Goal: Task Accomplishment & Management: Use online tool/utility

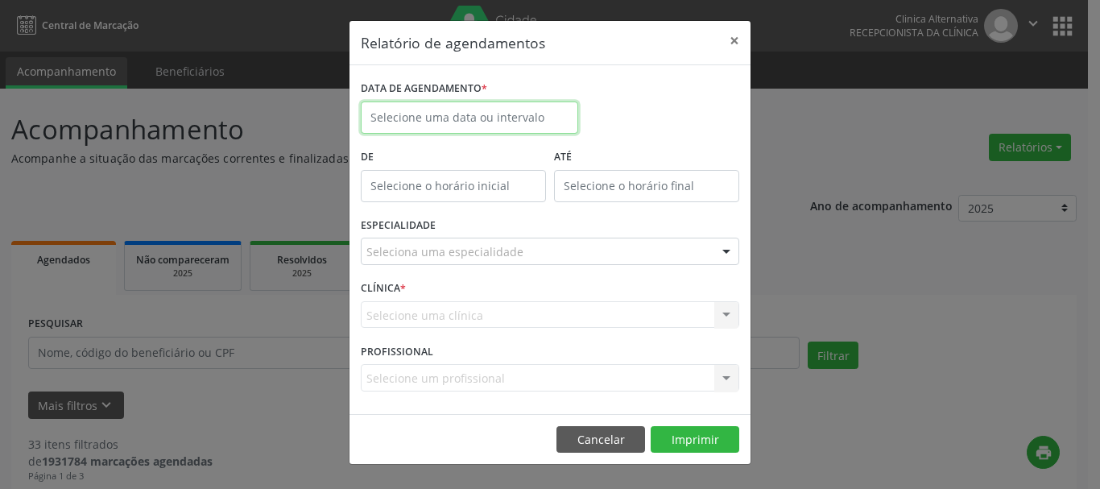
click at [453, 114] on input "text" at bounding box center [469, 117] width 217 height 32
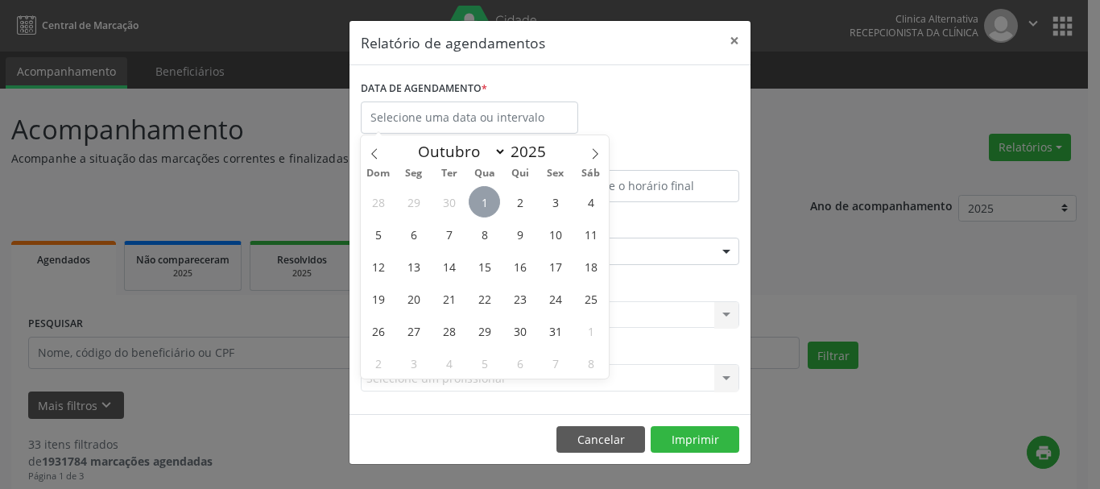
click at [481, 202] on span "1" at bounding box center [484, 201] width 31 height 31
type input "[DATE]"
click at [485, 198] on span "1" at bounding box center [484, 201] width 31 height 31
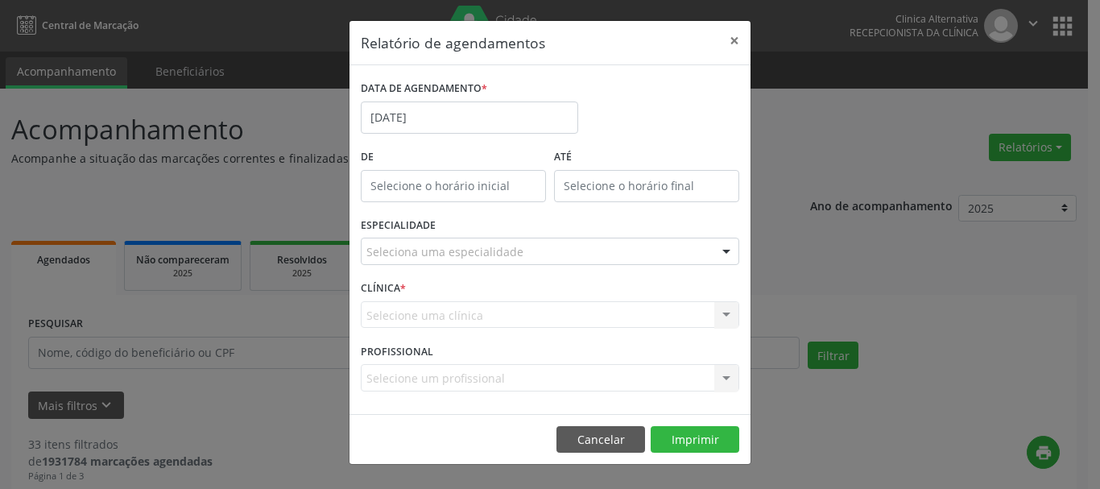
type input "12:00"
click at [474, 188] on input "12:00" at bounding box center [453, 186] width 185 height 32
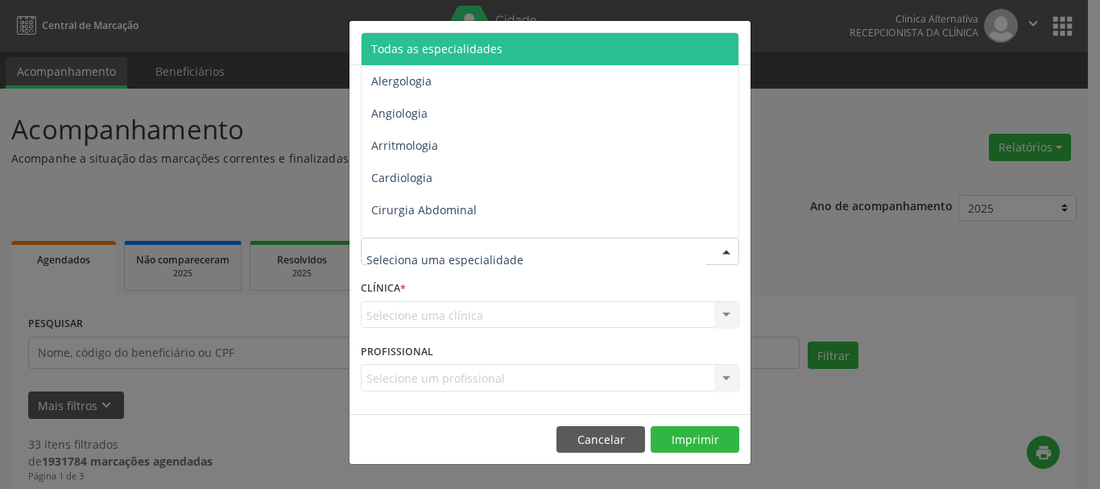
click at [672, 254] on div at bounding box center [550, 251] width 378 height 27
click at [557, 52] on span "Todas as especialidades" at bounding box center [551, 49] width 379 height 32
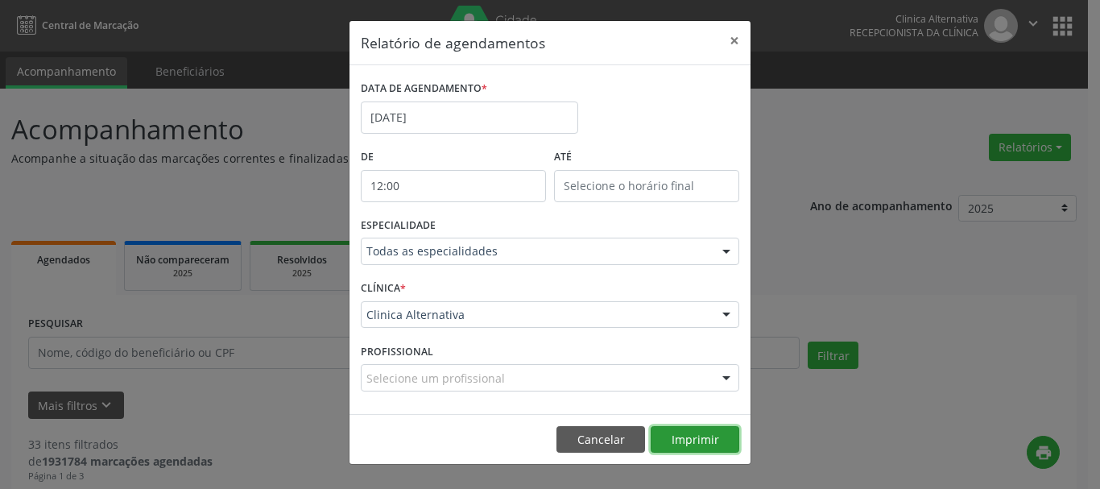
click at [703, 439] on button "Imprimir" at bounding box center [695, 439] width 89 height 27
